Goal: Obtain resource: Download file/media

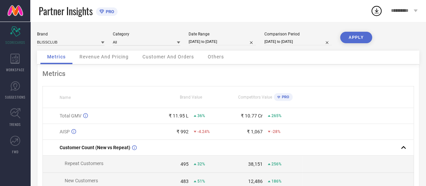
select select "8"
select select "2025"
select select "9"
select select "2025"
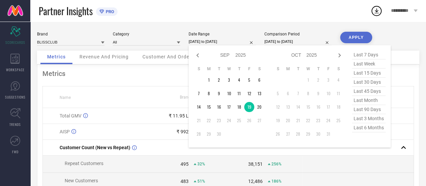
click at [220, 42] on input "[DATE] to [DATE]" at bounding box center [222, 41] width 67 height 7
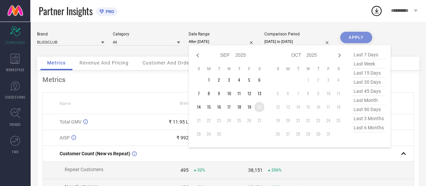
click at [259, 107] on td "20" at bounding box center [260, 107] width 10 height 10
type input "[DATE] to [DATE]"
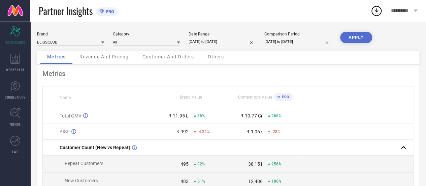
select select "8"
select select "2025"
select select "9"
select select "2025"
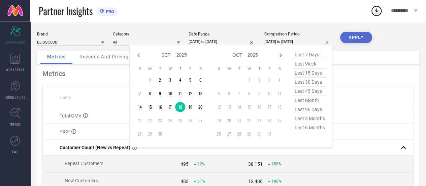
click at [276, 42] on input "[DATE] to [DATE]" at bounding box center [298, 41] width 67 height 7
click at [190, 108] on td "19" at bounding box center [190, 107] width 10 height 10
type input "[DATE] to [DATE]"
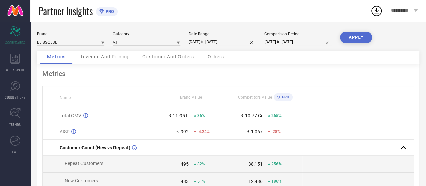
click at [348, 38] on button "APPLY" at bounding box center [356, 37] width 32 height 11
click at [102, 58] on span "Revenue And Pricing" at bounding box center [104, 56] width 49 height 5
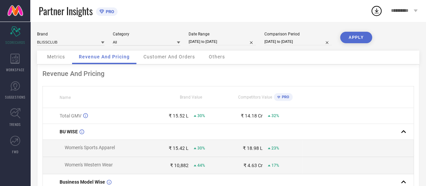
select select "8"
select select "2025"
select select "9"
select select "2025"
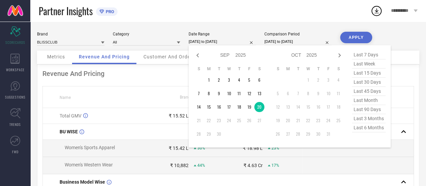
click at [206, 44] on input "[DATE] to [DATE]" at bounding box center [222, 41] width 67 height 7
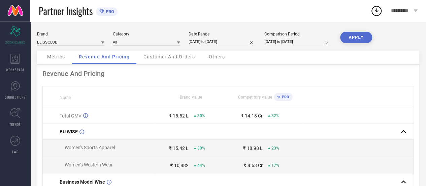
click at [159, 104] on th "Brand Value" at bounding box center [191, 97] width 74 height 22
click at [275, 40] on input "[DATE] to [DATE]" at bounding box center [298, 41] width 67 height 7
select select "8"
select select "2025"
select select "9"
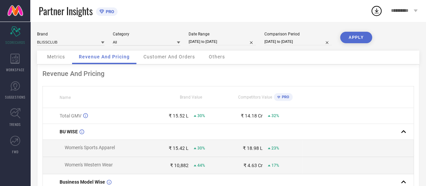
select select "2025"
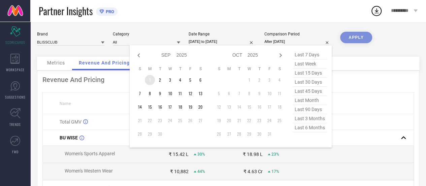
click at [149, 80] on td "1" at bounding box center [150, 80] width 10 height 10
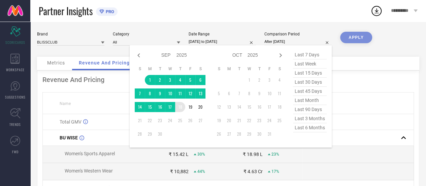
type input "[DATE] to [DATE]"
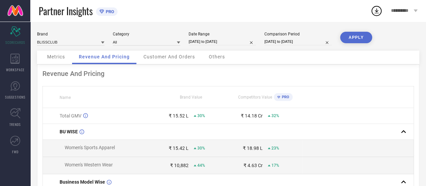
click at [283, 43] on input "[DATE] to [DATE]" at bounding box center [298, 41] width 67 height 7
select select "8"
select select "2025"
select select "9"
select select "2025"
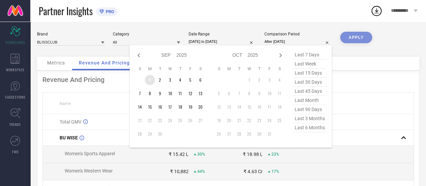
click at [151, 78] on td "1" at bounding box center [150, 80] width 10 height 10
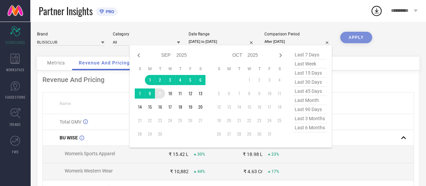
type input "[DATE] to [DATE]"
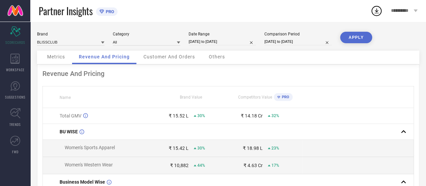
select select "8"
select select "2025"
select select "9"
select select "2025"
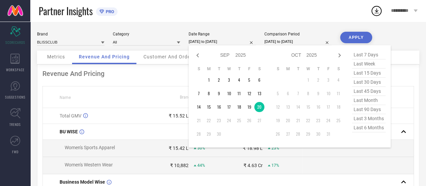
click at [225, 39] on input "[DATE] to [DATE]" at bounding box center [222, 41] width 67 height 7
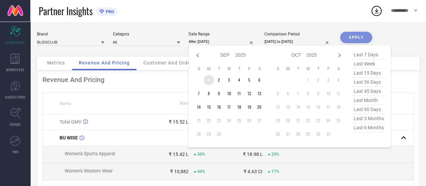
click at [209, 78] on td "1" at bounding box center [209, 80] width 10 height 10
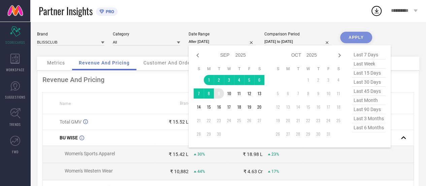
type input "[DATE] to [DATE]"
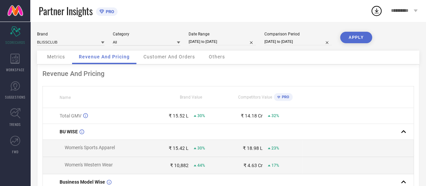
click at [356, 36] on button "APPLY" at bounding box center [356, 37] width 32 height 11
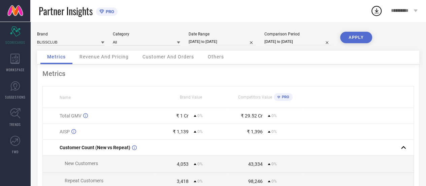
click at [97, 59] on span "Revenue And Pricing" at bounding box center [104, 56] width 49 height 5
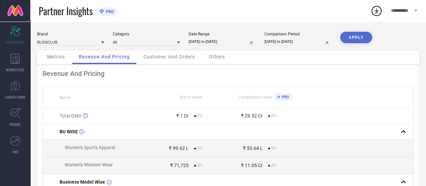
select select "8"
select select "2025"
select select "9"
select select "2025"
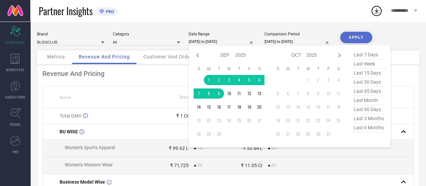
click at [201, 41] on input "[DATE] to [DATE]" at bounding box center [222, 41] width 67 height 7
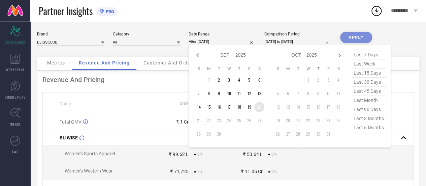
click at [260, 107] on td "20" at bounding box center [260, 107] width 10 height 10
type input "[DATE] to [DATE]"
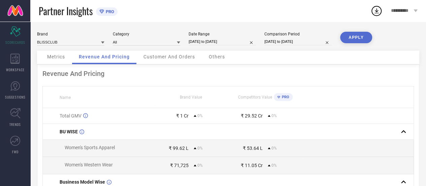
select select "8"
select select "2025"
select select "9"
select select "2025"
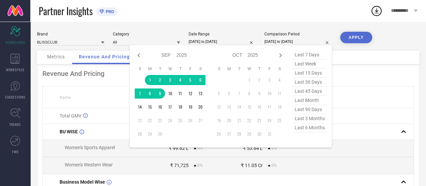
click at [299, 40] on input "[DATE] to [DATE]" at bounding box center [298, 41] width 67 height 7
click at [200, 108] on td "20" at bounding box center [201, 107] width 10 height 10
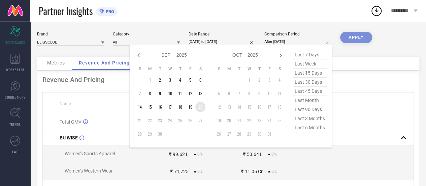
type input "[DATE] to [DATE]"
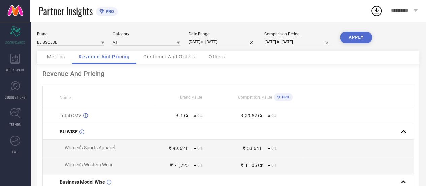
click at [362, 34] on button "APPLY" at bounding box center [356, 37] width 32 height 11
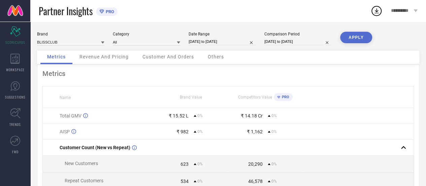
click at [91, 56] on span "Revenue And Pricing" at bounding box center [104, 56] width 49 height 5
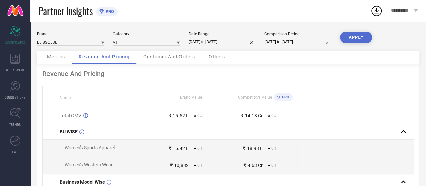
select select "8"
select select "2025"
select select "9"
select select "2025"
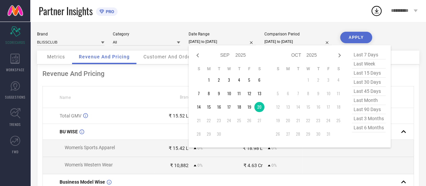
click at [211, 42] on input "[DATE] to [DATE]" at bounding box center [222, 41] width 67 height 7
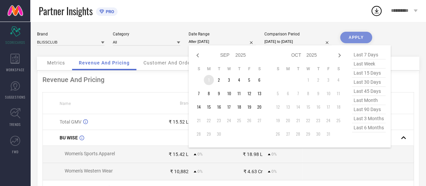
click at [210, 79] on td "1" at bounding box center [209, 80] width 10 height 10
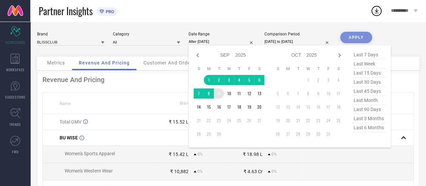
type input "[DATE] to [DATE]"
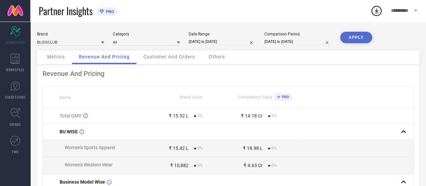
click at [356, 36] on button "APPLY" at bounding box center [356, 37] width 32 height 11
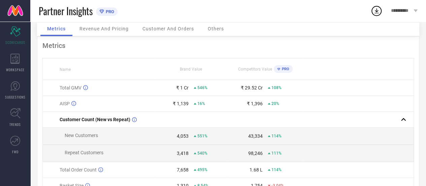
scroll to position [28, 0]
click at [92, 29] on span "Revenue And Pricing" at bounding box center [104, 28] width 49 height 5
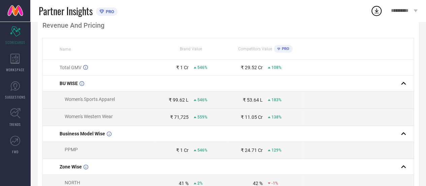
scroll to position [0, 0]
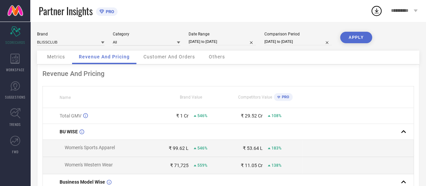
select select "8"
select select "2025"
select select "9"
select select "2025"
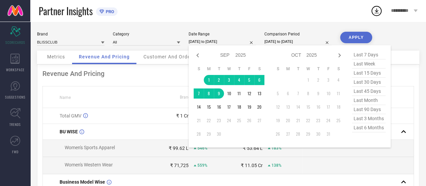
click at [203, 43] on input "[DATE] to [DATE]" at bounding box center [222, 41] width 67 height 7
click at [258, 107] on td "20" at bounding box center [260, 107] width 10 height 10
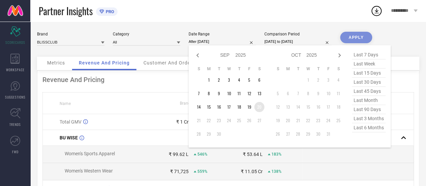
type input "[DATE] to [DATE]"
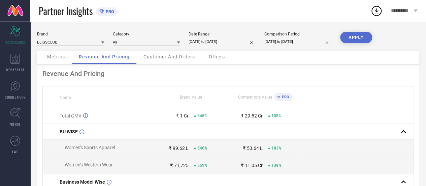
click at [355, 36] on button "APPLY" at bounding box center [356, 37] width 32 height 11
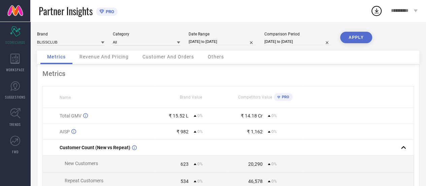
click at [108, 61] on div "Revenue And Pricing" at bounding box center [104, 57] width 63 height 13
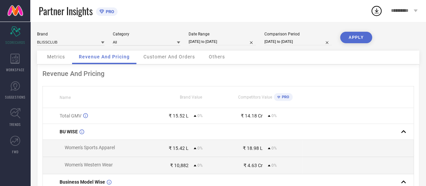
select select "8"
select select "2025"
select select "9"
select select "2025"
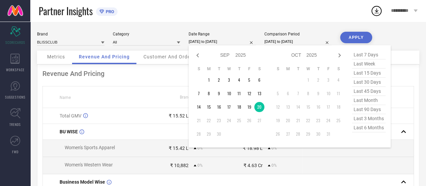
click at [209, 42] on input "[DATE] to [DATE]" at bounding box center [222, 41] width 67 height 7
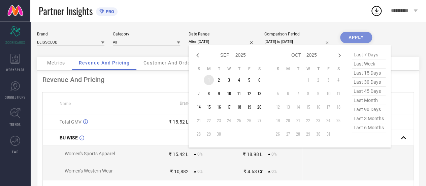
click at [208, 80] on td "1" at bounding box center [209, 80] width 10 height 10
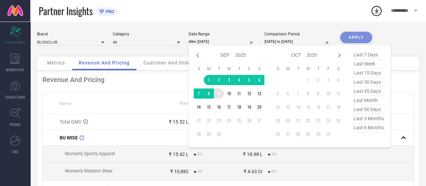
type input "[DATE] to [DATE]"
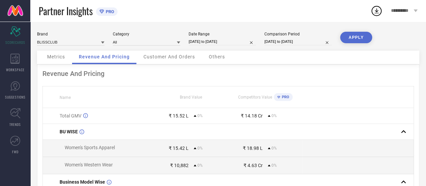
click at [364, 38] on button "APPLY" at bounding box center [356, 37] width 32 height 11
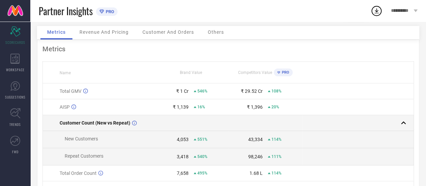
scroll to position [25, 0]
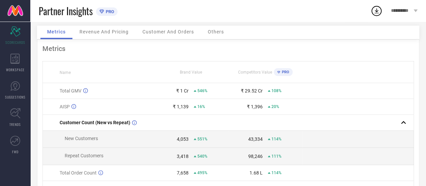
click at [103, 31] on span "Revenue And Pricing" at bounding box center [104, 31] width 49 height 5
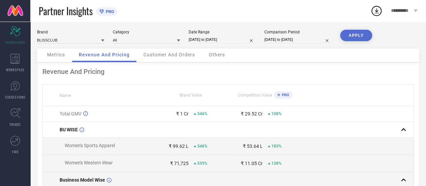
scroll to position [0, 0]
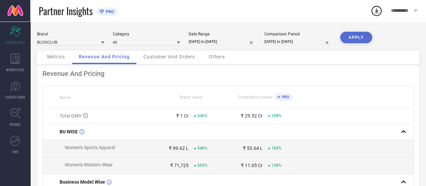
select select "8"
select select "2025"
select select "9"
select select "2025"
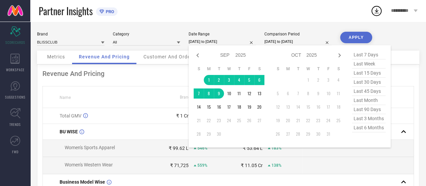
click at [217, 43] on input "[DATE] to [DATE]" at bounding box center [222, 41] width 67 height 7
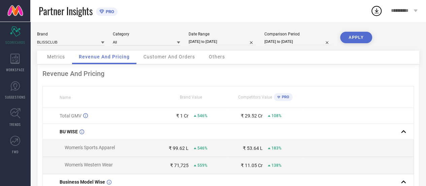
click at [105, 59] on span "Revenue And Pricing" at bounding box center [104, 56] width 51 height 5
select select "8"
select select "2025"
select select "9"
select select "2025"
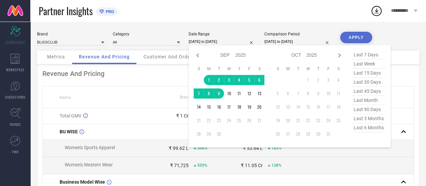
click at [204, 40] on input "[DATE] to [DATE]" at bounding box center [222, 41] width 67 height 7
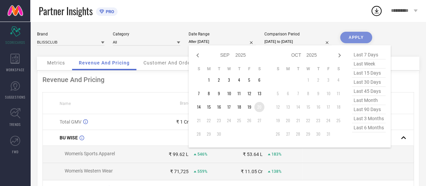
click at [259, 108] on td "20" at bounding box center [260, 107] width 10 height 10
type input "[DATE] to [DATE]"
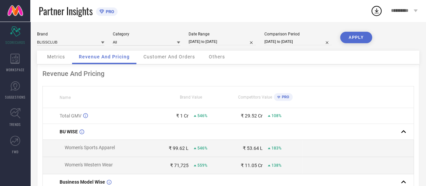
click at [357, 34] on button "APPLY" at bounding box center [356, 37] width 32 height 11
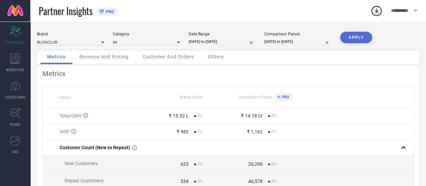
select select "8"
select select "2025"
select select "9"
select select "2025"
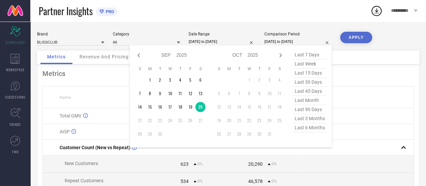
click at [280, 44] on input "[DATE] to [DATE]" at bounding box center [298, 41] width 67 height 7
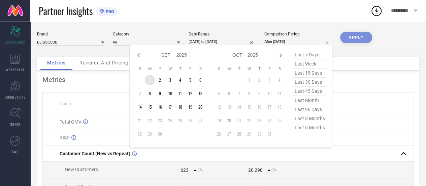
click at [150, 78] on td "1" at bounding box center [150, 80] width 10 height 10
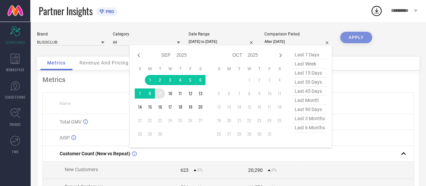
type input "[DATE] to [DATE]"
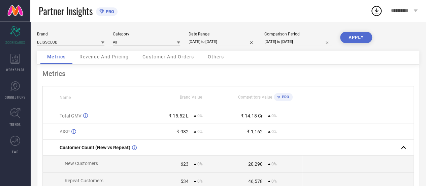
click at [355, 37] on button "APPLY" at bounding box center [356, 37] width 32 height 11
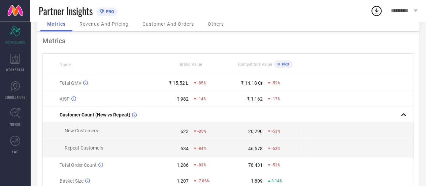
scroll to position [32, 0]
click at [94, 27] on span "Revenue And Pricing" at bounding box center [104, 24] width 49 height 5
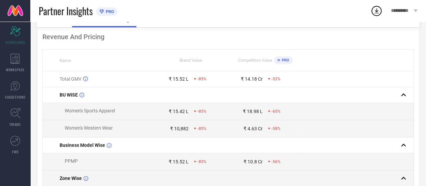
scroll to position [0, 0]
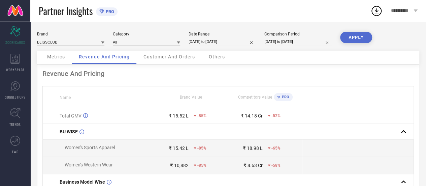
click at [158, 56] on span "Customer And Orders" at bounding box center [170, 56] width 52 height 5
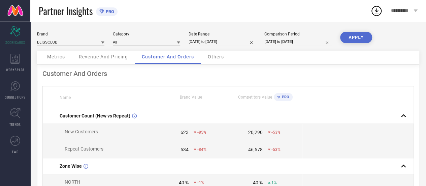
click at [214, 56] on span "Others" at bounding box center [216, 56] width 16 height 5
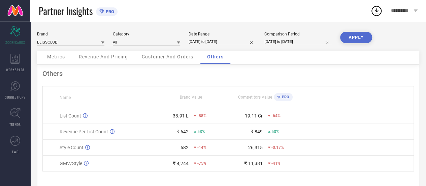
scroll to position [13, 0]
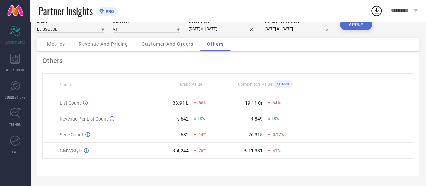
click at [110, 44] on span "Revenue And Pricing" at bounding box center [103, 43] width 49 height 5
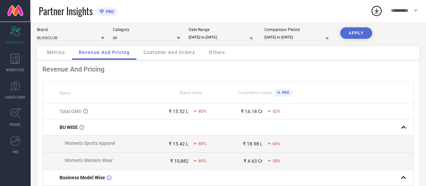
scroll to position [0, 0]
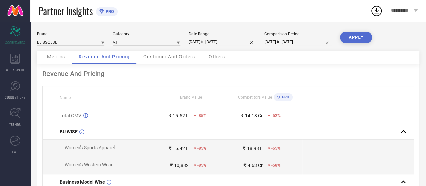
click at [61, 57] on span "Metrics" at bounding box center [56, 56] width 18 height 5
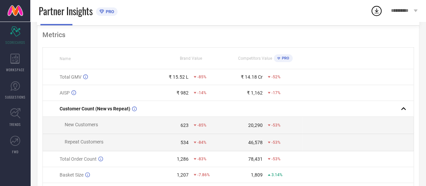
scroll to position [38, 0]
click at [16, 66] on div "WORKSPACE" at bounding box center [15, 62] width 30 height 27
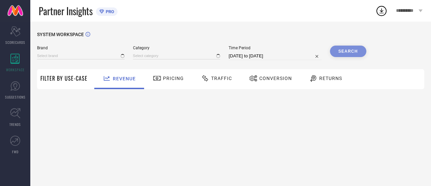
type input "BLISSCLUB"
type input "All"
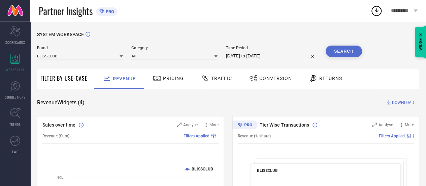
click at [220, 83] on div "Traffic" at bounding box center [217, 77] width 34 height 11
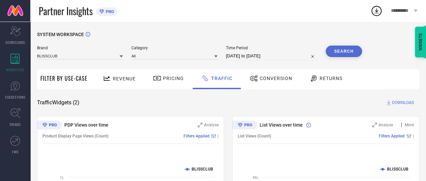
select select "7"
select select "2025"
select select "8"
select select "2025"
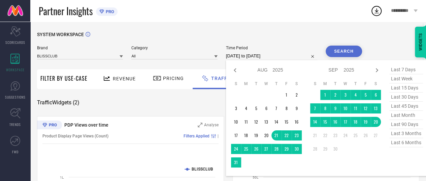
click at [247, 54] on input "[DATE] to [DATE]" at bounding box center [271, 56] width 91 height 8
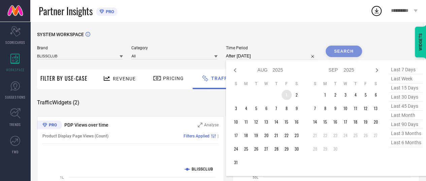
click at [289, 95] on td "1" at bounding box center [287, 95] width 10 height 10
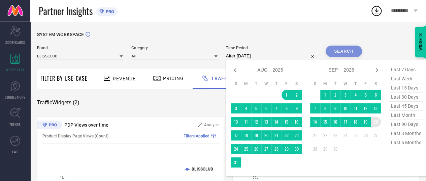
type input "[DATE] to [DATE]"
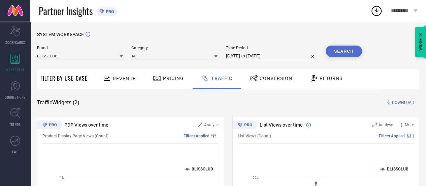
click at [342, 52] on button "Search" at bounding box center [344, 51] width 36 height 11
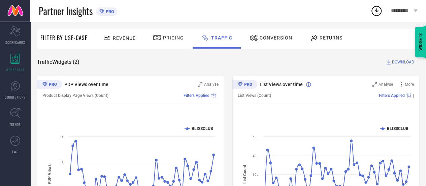
scroll to position [40, 0]
click at [270, 42] on div "Conversion" at bounding box center [271, 37] width 46 height 11
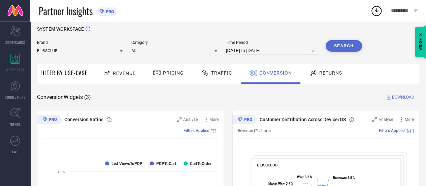
scroll to position [0, 0]
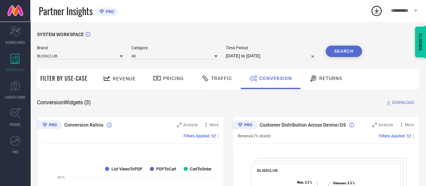
select select "7"
select select "2025"
select select "8"
select select "2025"
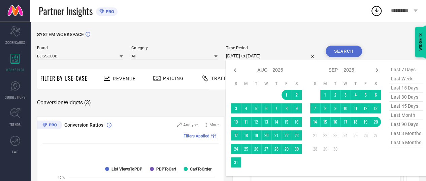
click at [250, 56] on input "[DATE] to [DATE]" at bounding box center [271, 56] width 91 height 8
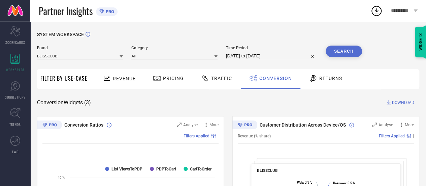
click at [268, 52] on div "Time Period [DATE] to [DATE]" at bounding box center [271, 53] width 91 height 14
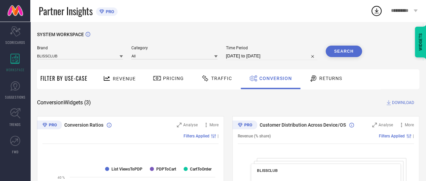
select select "7"
select select "2025"
select select "8"
select select "2025"
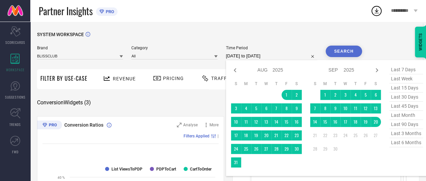
click at [267, 57] on input "[DATE] to [DATE]" at bounding box center [271, 56] width 91 height 8
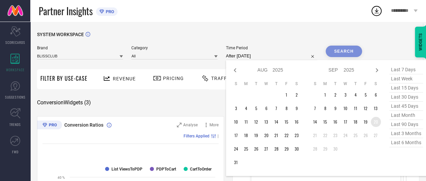
click at [377, 124] on td "20" at bounding box center [376, 122] width 10 height 10
type input "[DATE] to [DATE]"
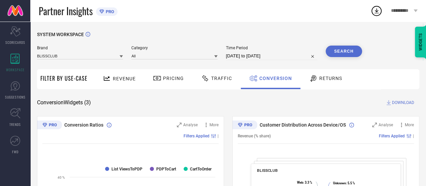
click at [345, 54] on button "Search" at bounding box center [344, 51] width 36 height 11
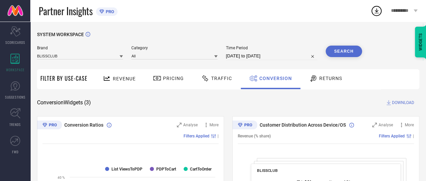
select select "8"
select select "2025"
select select "9"
select select "2025"
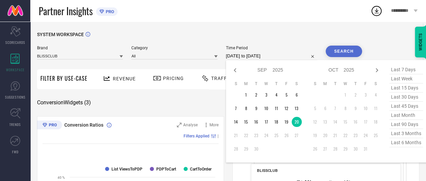
click at [245, 57] on input "[DATE] to [DATE]" at bounding box center [271, 56] width 91 height 8
click at [247, 96] on td "1" at bounding box center [246, 95] width 10 height 10
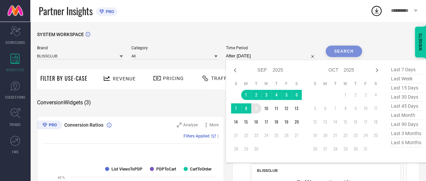
type input "[DATE] to [DATE]"
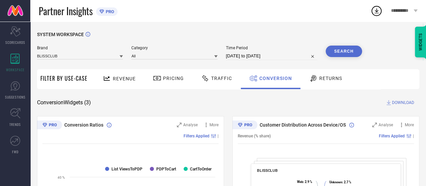
click at [349, 52] on button "Search" at bounding box center [344, 51] width 36 height 11
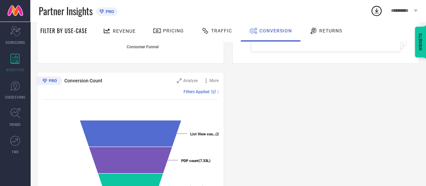
scroll to position [221, 0]
click at [211, 79] on span "More" at bounding box center [214, 81] width 9 height 5
click at [251, 93] on div "Conversion Ratios Analyse More Filters Applied | Created with Highcharts 9.3.3 …" at bounding box center [228, 68] width 383 height 346
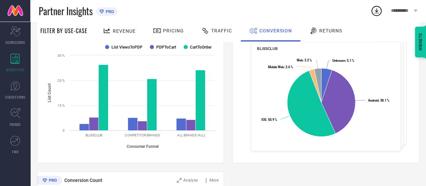
scroll to position [203, 0]
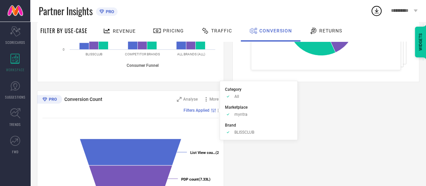
click at [211, 109] on div "Filters Applied" at bounding box center [201, 110] width 34 height 5
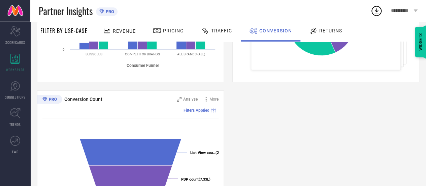
click at [211, 109] on div "Filters Applied" at bounding box center [201, 110] width 34 height 5
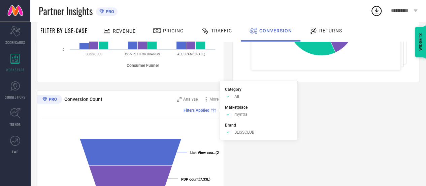
click at [241, 116] on span "myntra" at bounding box center [241, 114] width 13 height 5
click at [342, 107] on div "Conversion Ratios Analyse More Filters Applied | Created with Highcharts 9.3.3 …" at bounding box center [228, 86] width 383 height 346
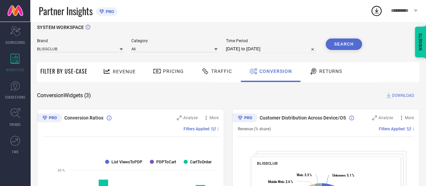
scroll to position [4, 0]
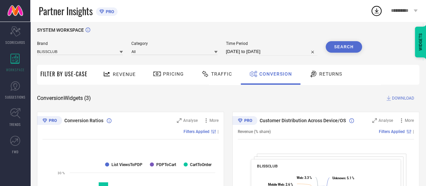
click at [401, 97] on span "DOWNLOAD" at bounding box center [403, 98] width 22 height 7
click at [377, 10] on icon at bounding box center [377, 10] width 4 height 5
click at [231, 101] on div "Conversion Widgets ( 3 ) DOWNLOAD" at bounding box center [228, 98] width 383 height 7
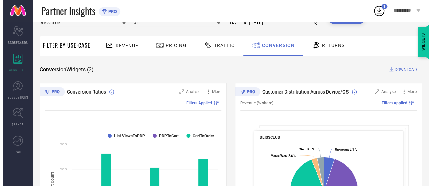
scroll to position [0, 0]
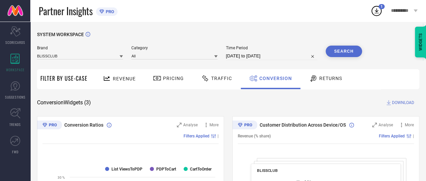
select select "8"
select select "2025"
select select "9"
select select "2025"
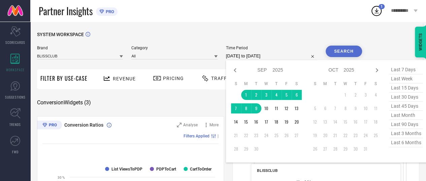
click at [251, 58] on input "[DATE] to [DATE]" at bounding box center [271, 56] width 91 height 8
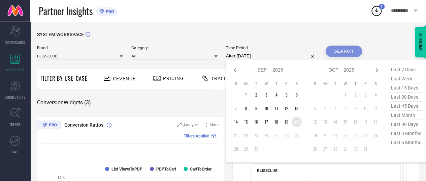
click at [297, 122] on td "20" at bounding box center [297, 122] width 10 height 10
type input "[DATE] to [DATE]"
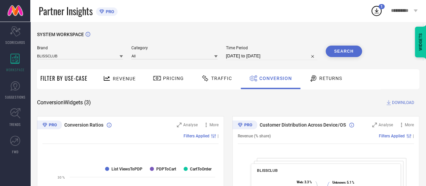
click at [342, 53] on button "Search" at bounding box center [344, 51] width 36 height 11
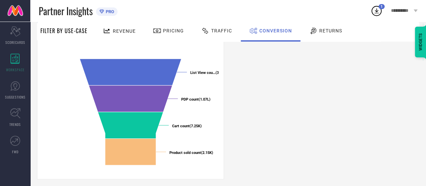
scroll to position [286, 0]
